Goal: Transaction & Acquisition: Purchase product/service

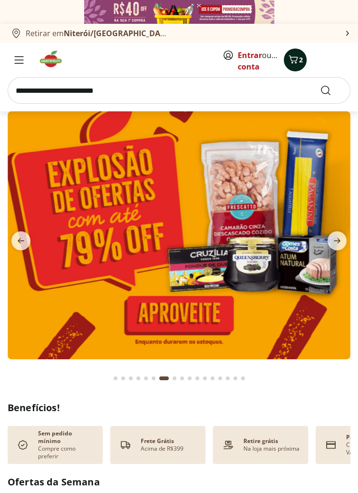
click at [298, 58] on icon "Carrinho" at bounding box center [293, 59] width 11 height 11
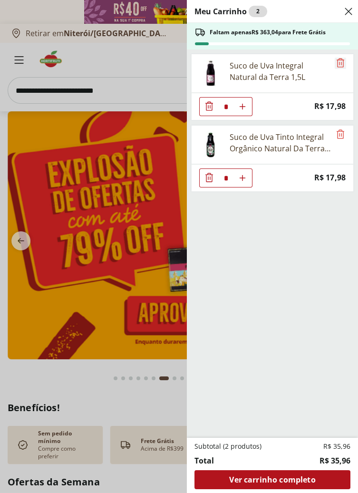
click at [340, 66] on icon "Remove" at bounding box center [341, 62] width 8 height 9
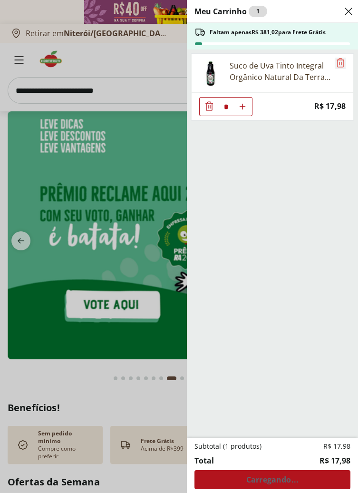
click at [341, 59] on icon "Remove" at bounding box center [340, 62] width 11 height 11
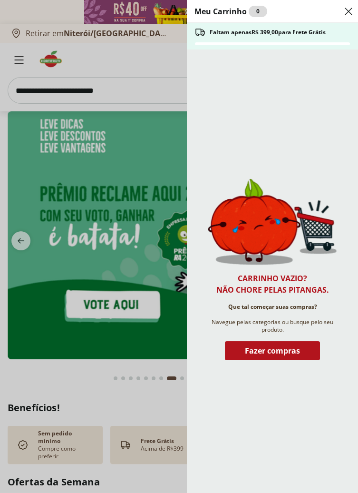
click at [140, 186] on div "Meu Carrinho 0 Faltam apenas R$ 399,00 para Frete Grátis Carrinho vazio? Não ch…" at bounding box center [179, 246] width 358 height 493
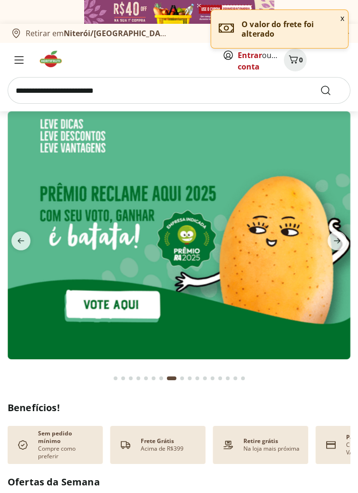
click at [96, 90] on input "search" at bounding box center [179, 90] width 343 height 27
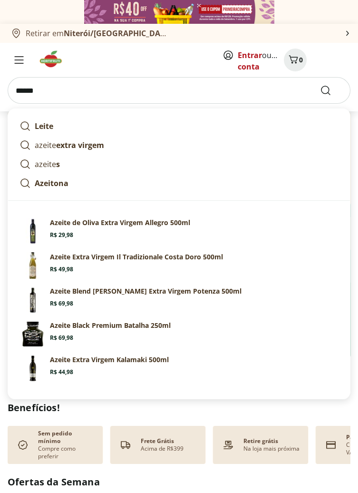
type input "******"
click at [320, 85] on button "Submit Search" at bounding box center [331, 90] width 23 height 11
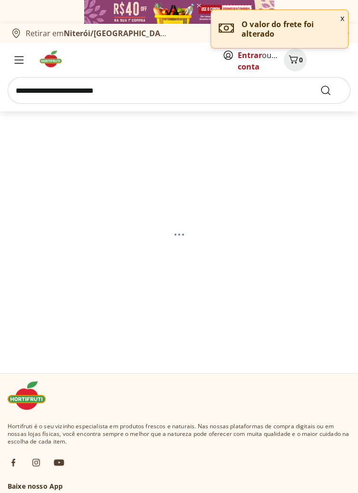
select select "**********"
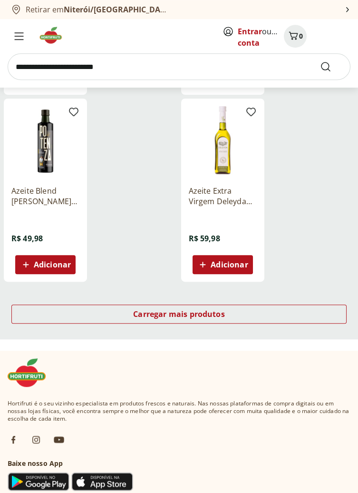
scroll to position [1042, 0]
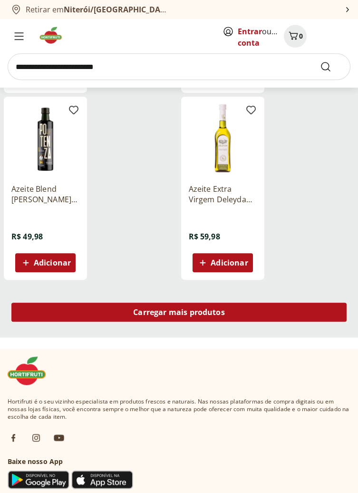
click at [222, 313] on span "Carregar mais produtos" at bounding box center [179, 312] width 92 height 8
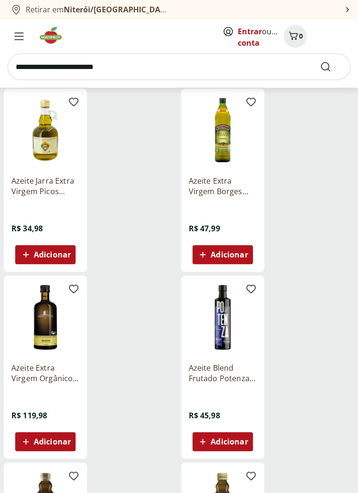
scroll to position [1616, 0]
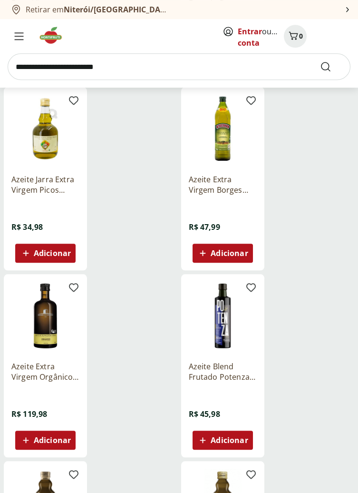
click at [233, 257] on span "Adicionar" at bounding box center [229, 253] width 37 height 8
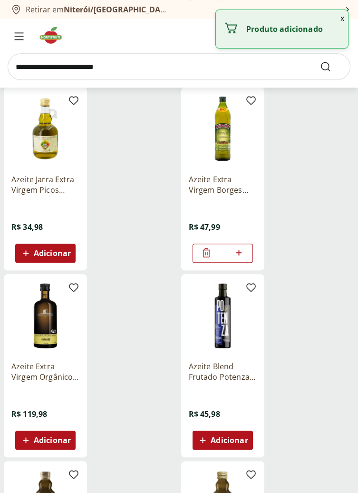
click at [243, 254] on icon at bounding box center [239, 252] width 12 height 11
click at [243, 253] on icon at bounding box center [239, 252] width 12 height 11
click at [243, 254] on icon at bounding box center [239, 252] width 12 height 11
click at [243, 255] on icon at bounding box center [239, 252] width 12 height 11
click at [243, 254] on icon at bounding box center [239, 252] width 12 height 11
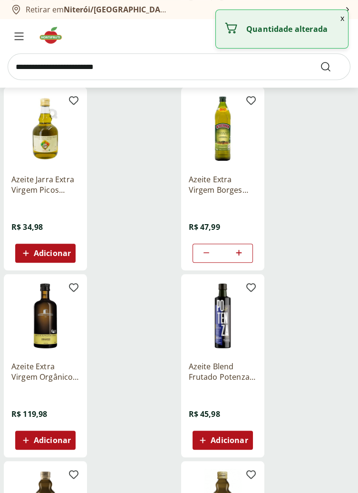
click at [243, 256] on icon at bounding box center [239, 252] width 12 height 11
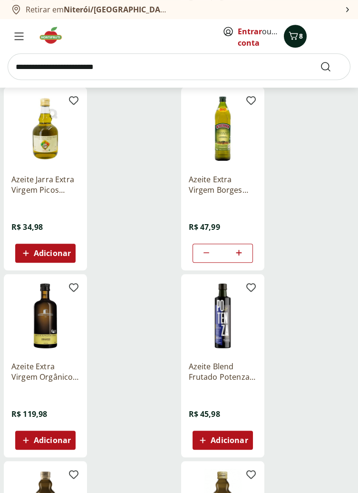
click at [295, 39] on icon "Carrinho" at bounding box center [293, 36] width 9 height 8
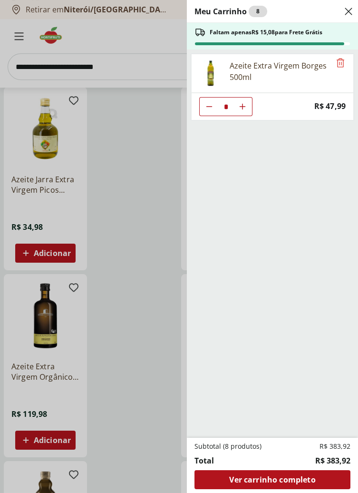
click at [132, 222] on div "Meu Carrinho 8 Faltam apenas R$ 15,08 para Frete Grátis Azeite Extra Virgem Bor…" at bounding box center [179, 246] width 358 height 493
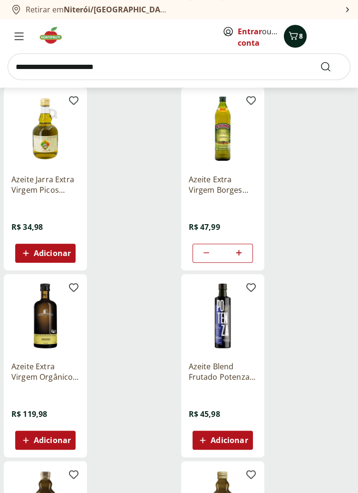
click at [293, 40] on icon "Carrinho" at bounding box center [293, 35] width 11 height 11
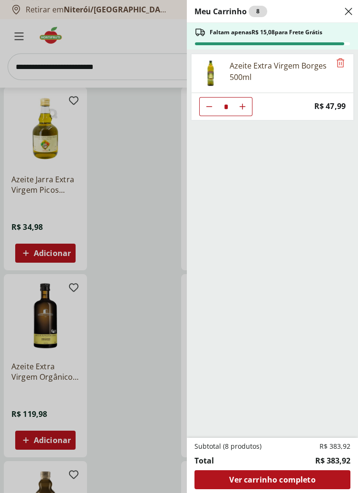
click at [245, 106] on use "Aumentar Quantidade" at bounding box center [243, 107] width 8 height 8
type input "*"
click at [242, 107] on use "Aumentar Quantidade" at bounding box center [243, 107] width 8 height 8
type input "**"
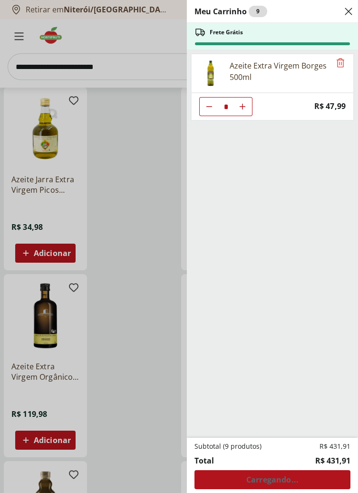
type input "**"
click at [278, 489] on div "Subtotal (10 produtos) R$ 479,90 Total R$ 479,90 Carregando..." at bounding box center [273, 466] width 156 height 48
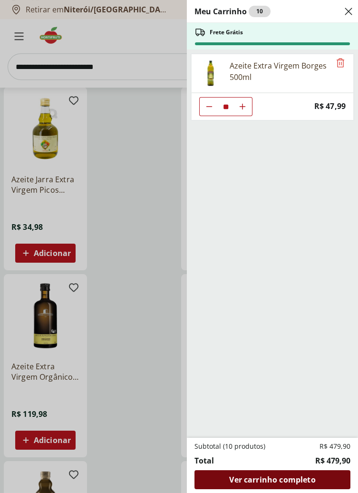
click at [291, 483] on span "Ver carrinho completo" at bounding box center [272, 480] width 86 height 8
